Goal: Ask a question

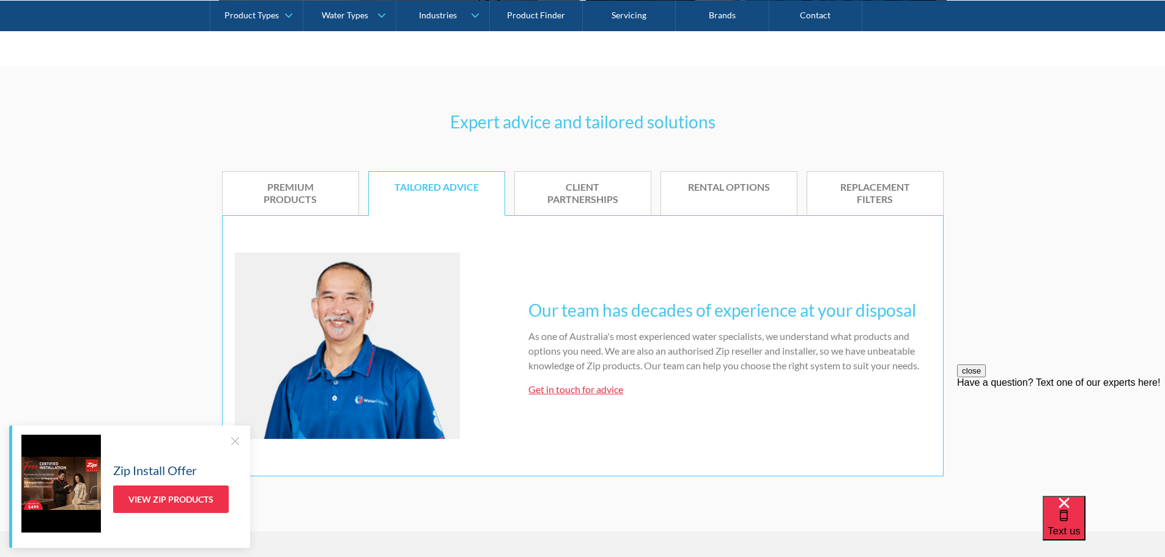
scroll to position [673, 0]
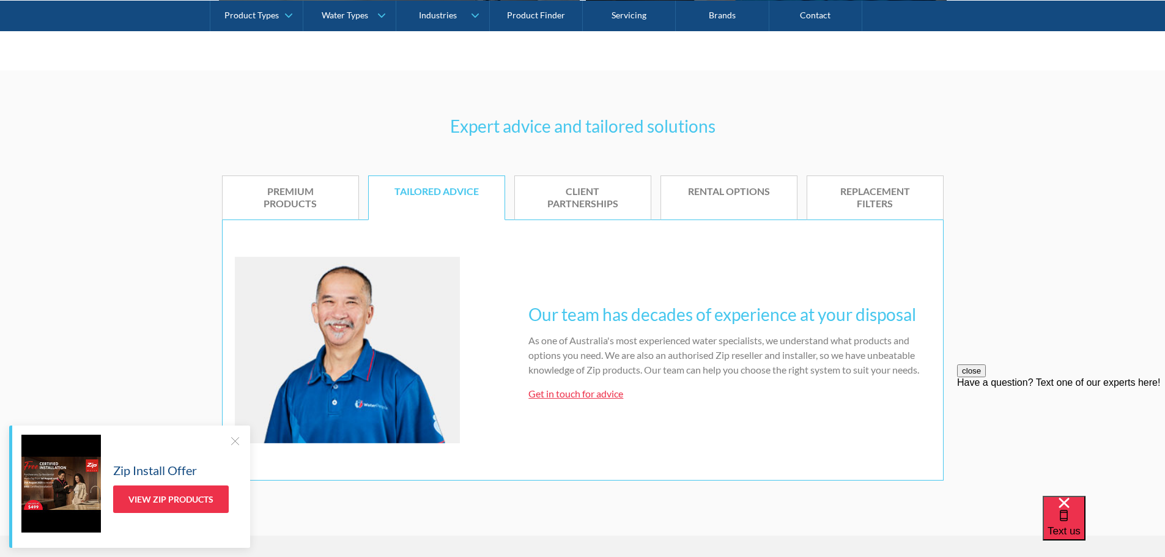
click at [300, 190] on div "Premium products" at bounding box center [290, 198] width 99 height 26
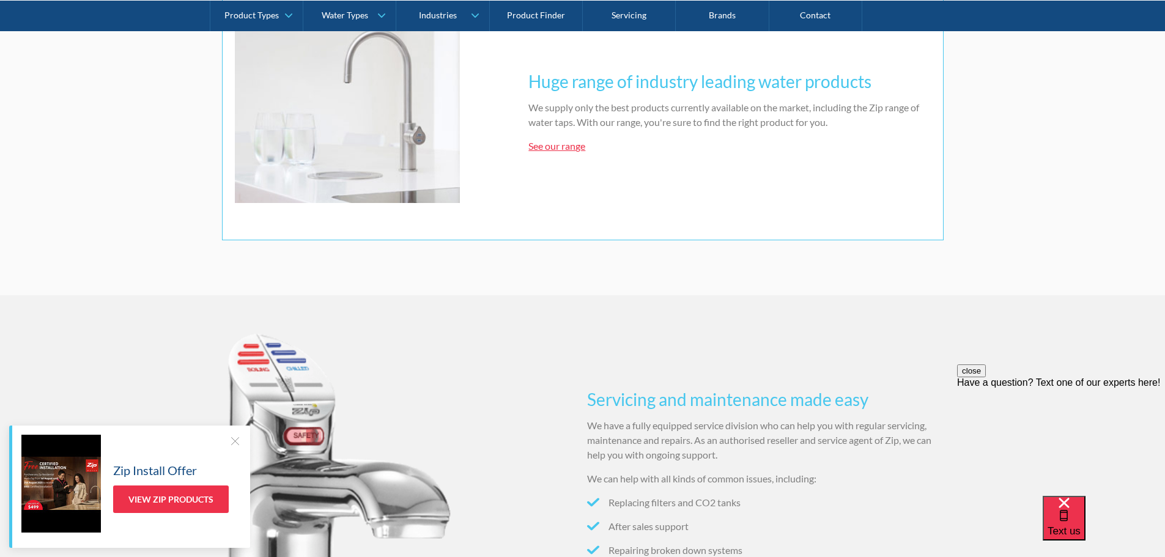
scroll to position [917, 0]
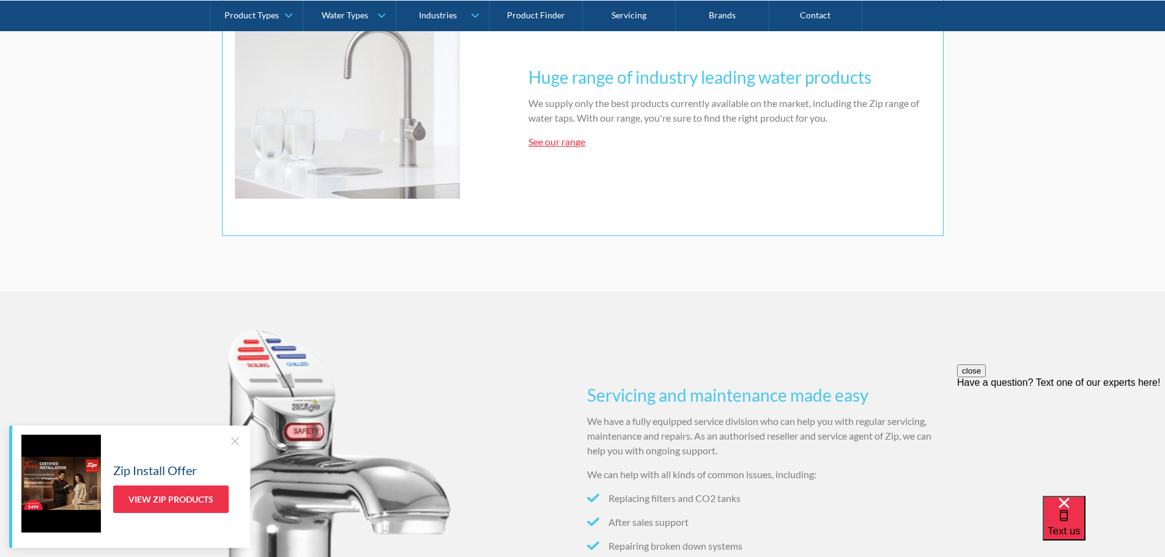
click at [553, 141] on link "See our range" at bounding box center [556, 142] width 57 height 12
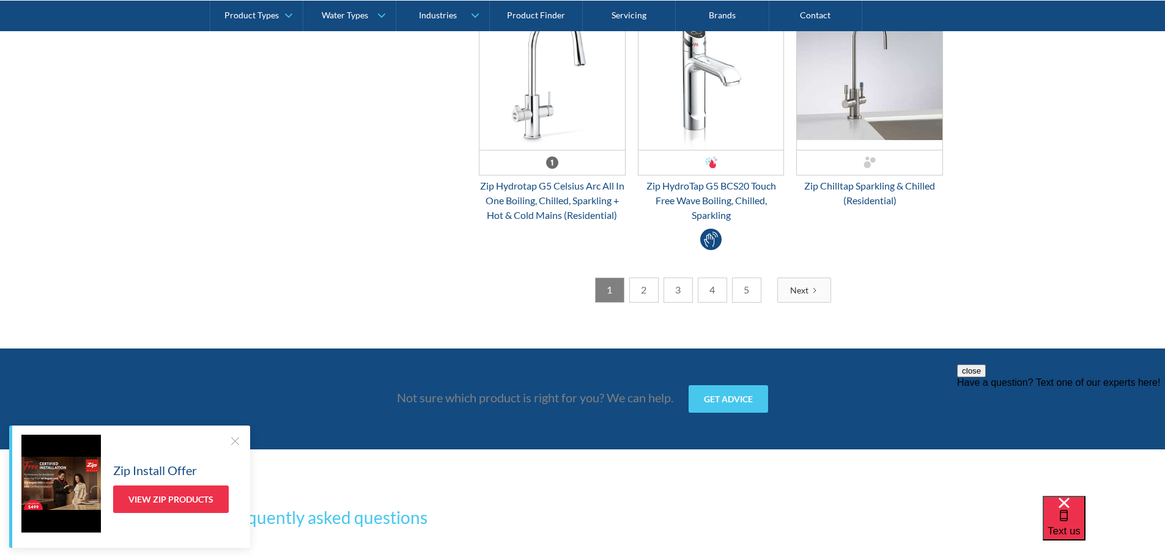
scroll to position [3425, 0]
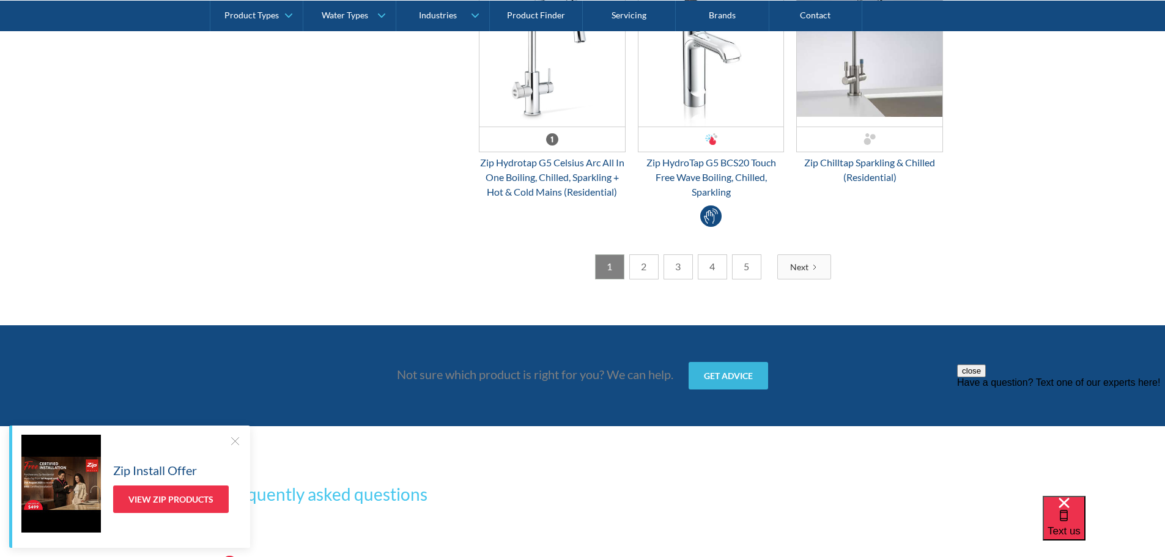
click at [720, 377] on link "Get advice" at bounding box center [729, 376] width 80 height 28
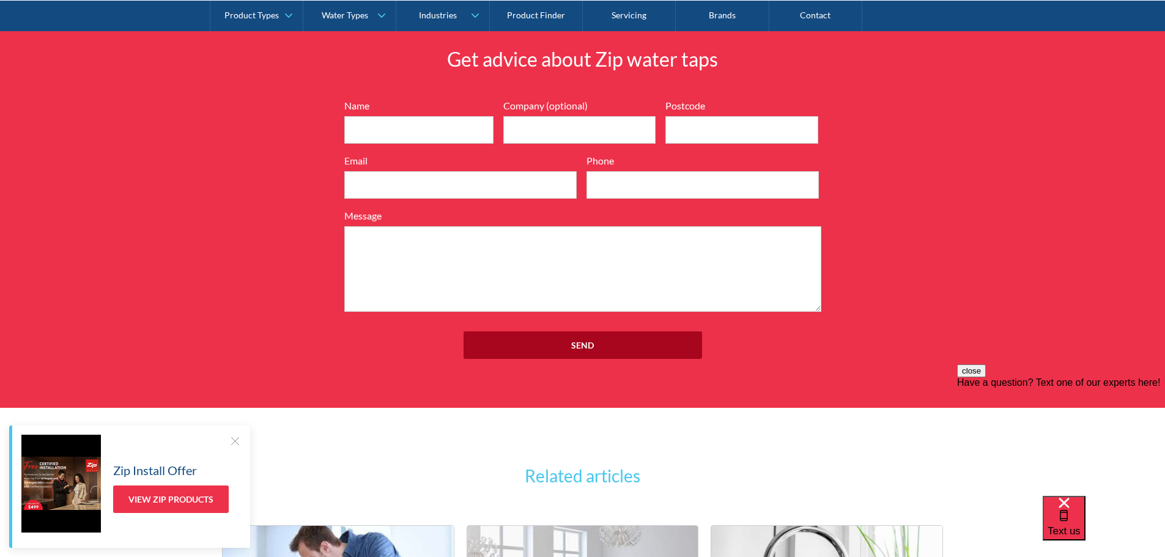
scroll to position [4376, 0]
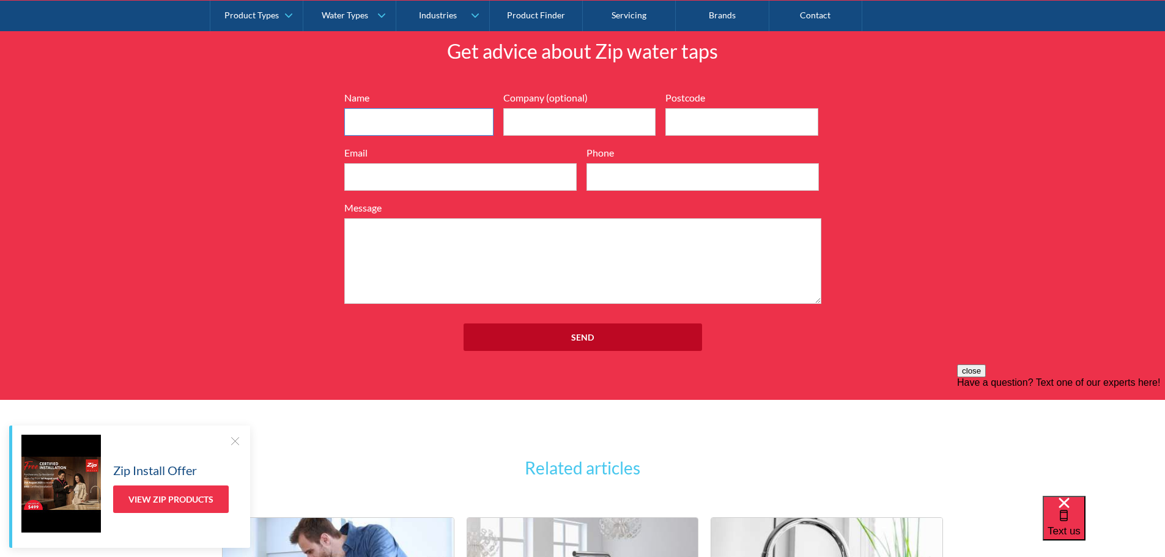
click at [375, 122] on input "Name" at bounding box center [418, 122] width 149 height 28
click at [407, 126] on input "[PERSON_NAME]" at bounding box center [418, 122] width 149 height 28
type input "[PERSON_NAME]"
click at [705, 125] on input "Postcode" at bounding box center [741, 122] width 153 height 28
type input "3934"
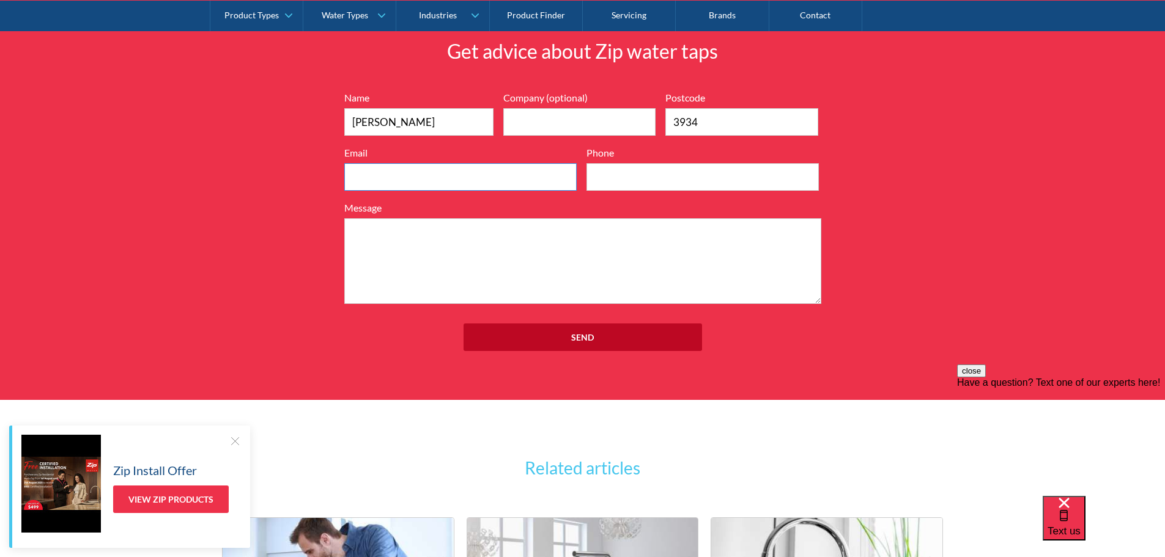
click at [371, 174] on input "Email" at bounding box center [460, 177] width 232 height 28
type input "[PERSON_NAME][EMAIL_ADDRESS][DOMAIN_NAME]"
drag, startPoint x: 629, startPoint y: 176, endPoint x: 640, endPoint y: 177, distance: 10.5
click at [630, 176] on input "Phone" at bounding box center [703, 177] width 232 height 28
type input "0403542142"
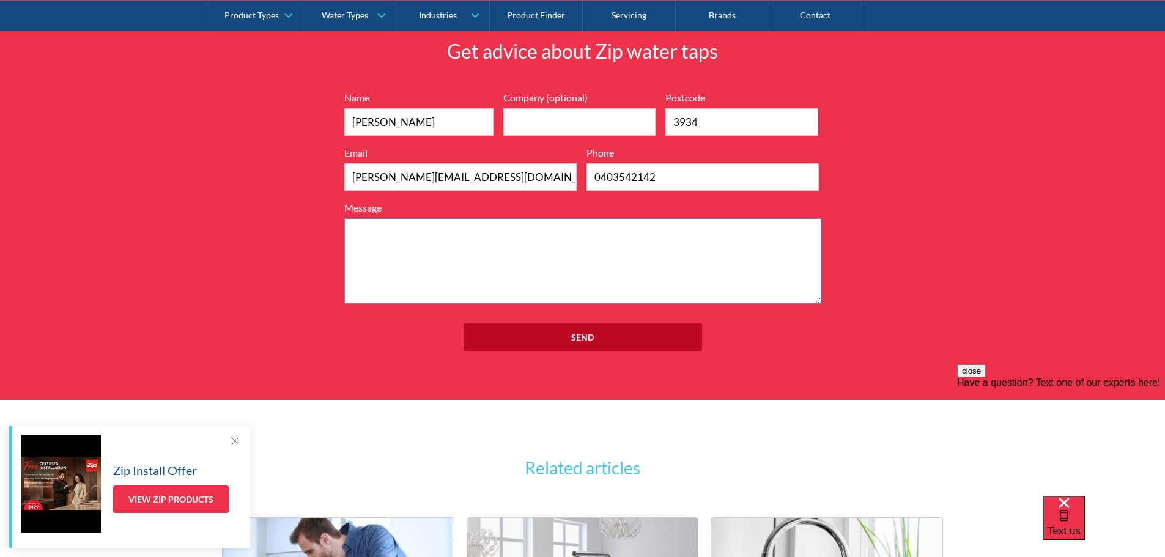
click at [466, 251] on textarea "Message" at bounding box center [582, 261] width 477 height 86
type textarea "P"
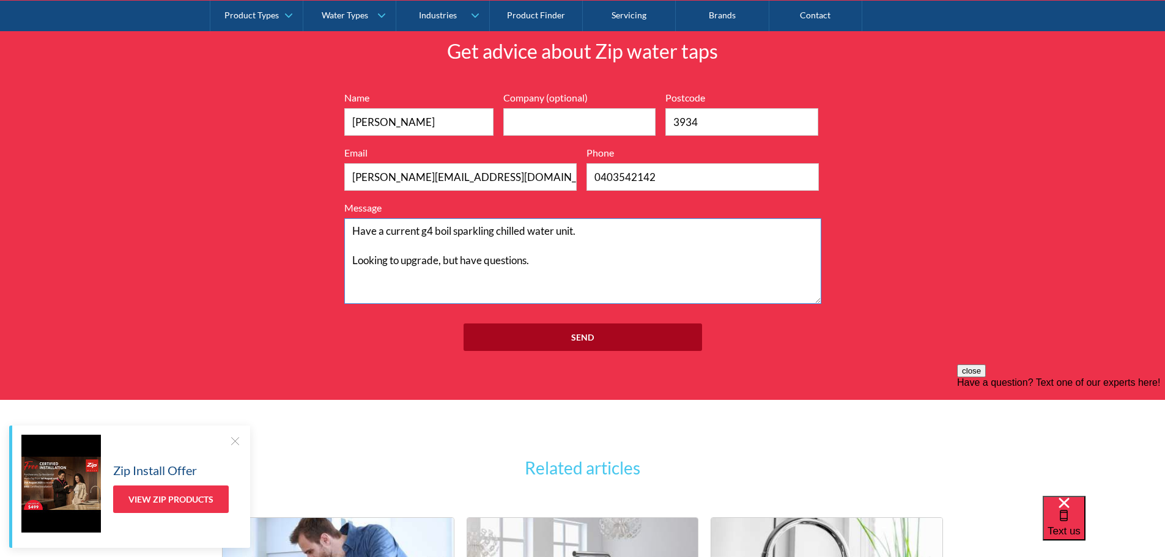
type textarea "Have a current g4 boil sparkling chilled water unit. Looking to upgrade, but ha…"
click at [569, 335] on input "Send" at bounding box center [583, 338] width 239 height 28
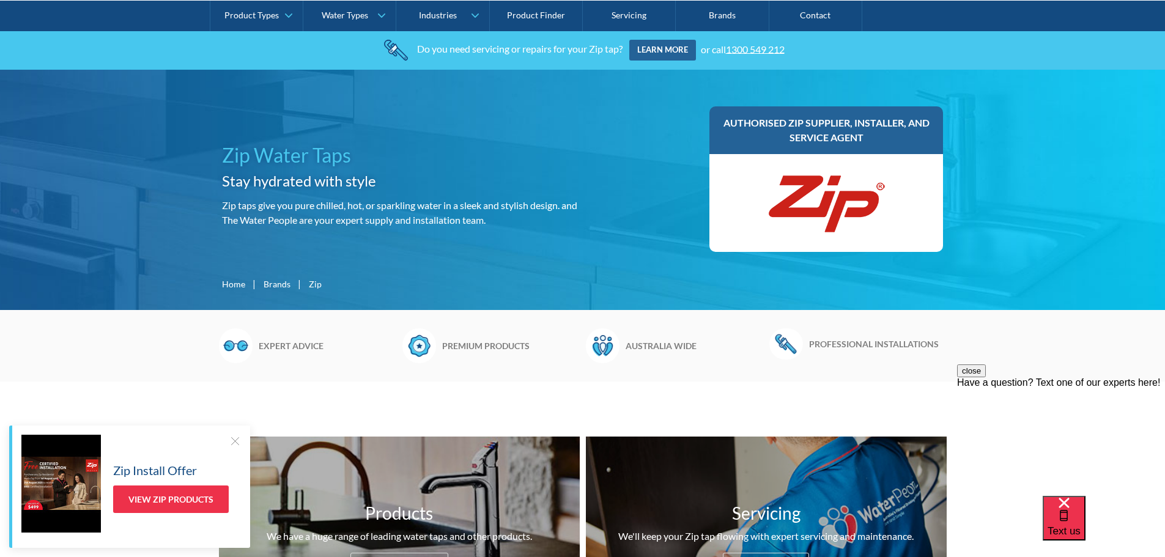
scroll to position [0, 0]
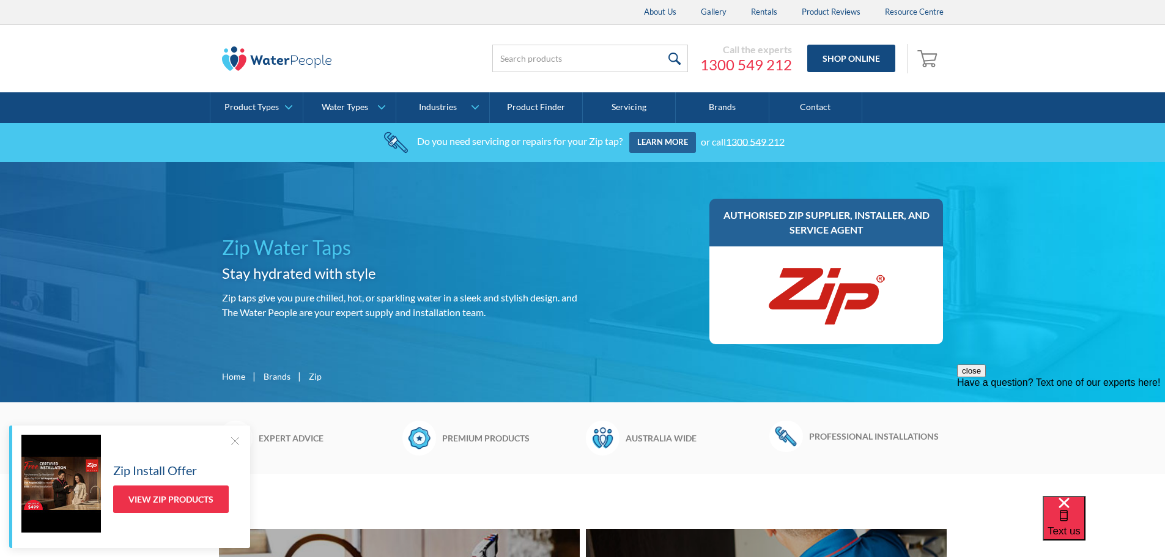
scroll to position [917, 0]
